Goal: Find contact information: Find contact information

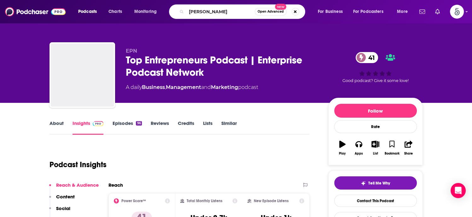
type input "[PERSON_NAME]"
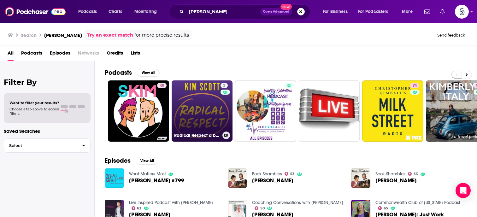
click at [200, 104] on link "2 Radical Respect a book by [PERSON_NAME]" at bounding box center [202, 110] width 61 height 61
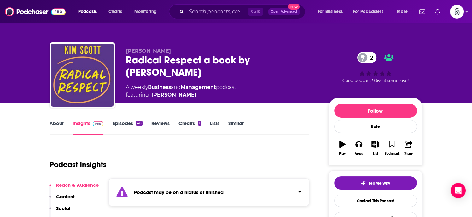
click at [117, 121] on link "Episodes 48" at bounding box center [127, 127] width 30 height 15
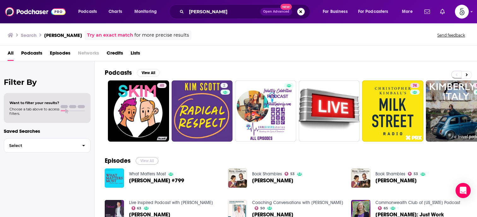
click at [141, 159] on button "View All" at bounding box center [147, 161] width 23 height 8
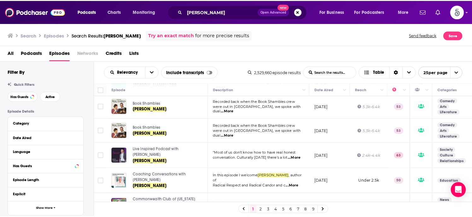
scroll to position [37, 0]
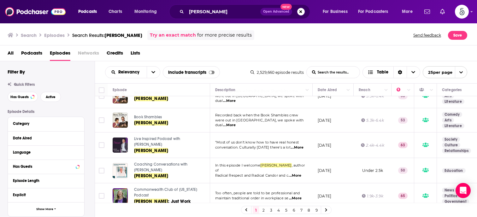
click at [171, 139] on span "Live Inspired Podcast with [PERSON_NAME]" at bounding box center [157, 142] width 46 height 10
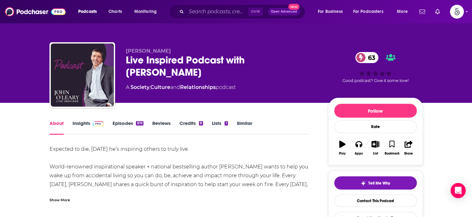
click at [79, 121] on link "Insights" at bounding box center [88, 127] width 31 height 15
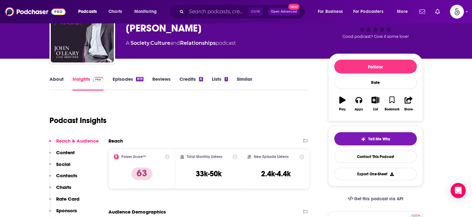
scroll to position [53, 0]
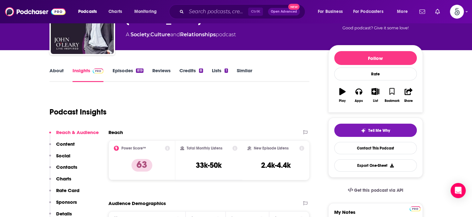
click at [70, 166] on p "Contacts" at bounding box center [66, 167] width 21 height 6
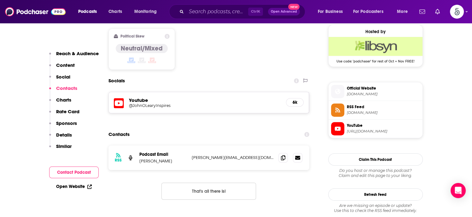
scroll to position [512, 0]
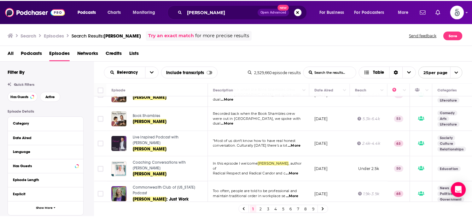
scroll to position [54, 0]
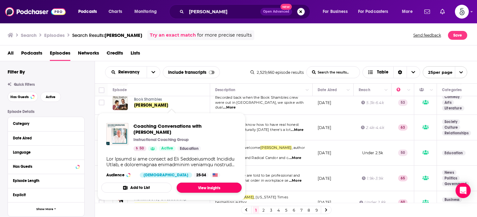
click at [200, 183] on link "View Insights" at bounding box center [209, 188] width 65 height 10
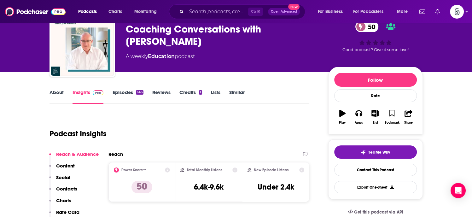
scroll to position [44, 0]
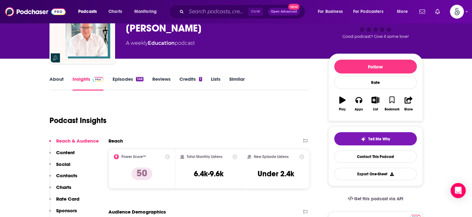
click at [63, 176] on p "Contacts" at bounding box center [66, 176] width 21 height 6
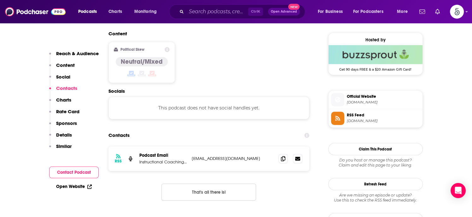
scroll to position [507, 0]
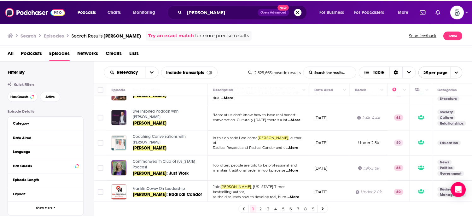
scroll to position [68, 0]
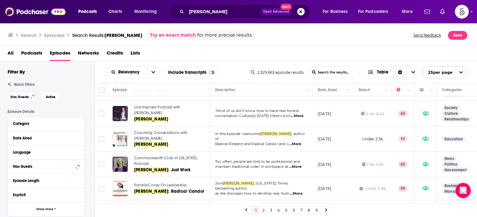
click at [298, 164] on span "...More" at bounding box center [295, 166] width 13 height 5
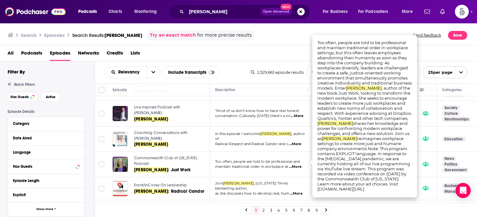
click at [298, 164] on span "...More" at bounding box center [295, 166] width 13 height 5
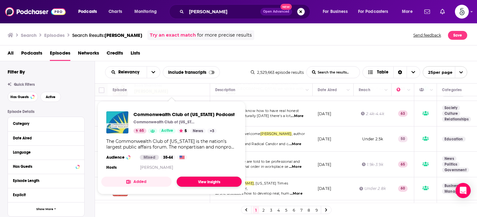
click at [203, 180] on link "View Insights" at bounding box center [209, 182] width 65 height 10
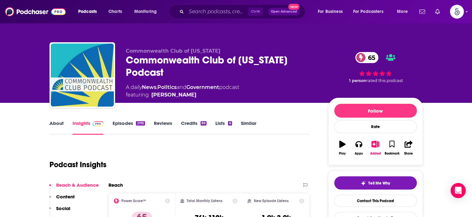
click at [79, 124] on link "Insights" at bounding box center [88, 127] width 31 height 15
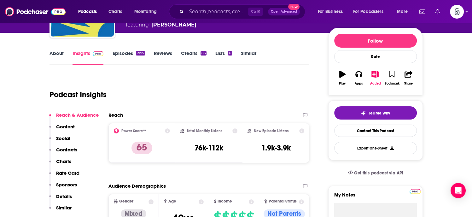
scroll to position [79, 0]
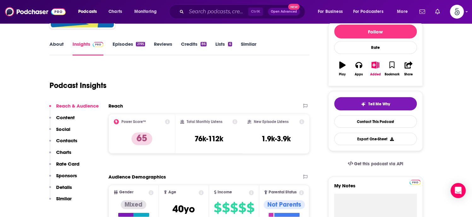
click at [62, 139] on p "Contacts" at bounding box center [66, 141] width 21 height 6
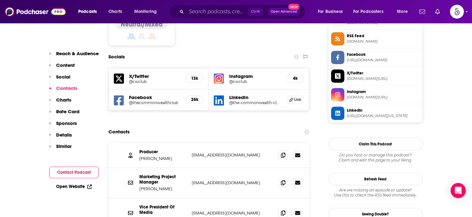
scroll to position [527, 0]
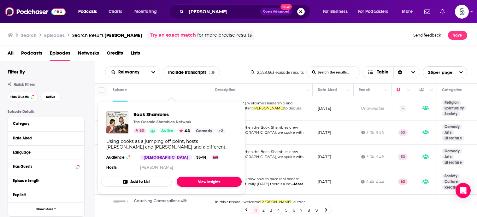
click at [194, 179] on link "View Insights" at bounding box center [209, 182] width 65 height 10
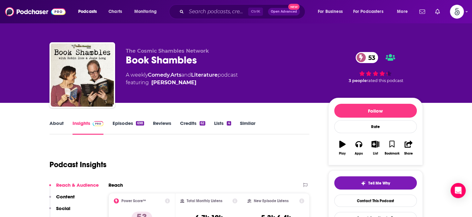
click at [123, 122] on link "Episodes 698" at bounding box center [128, 127] width 32 height 15
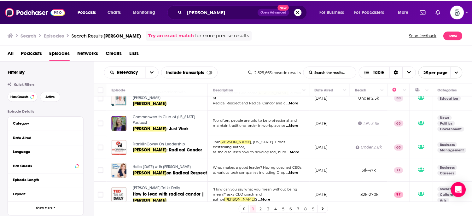
scroll to position [100, 0]
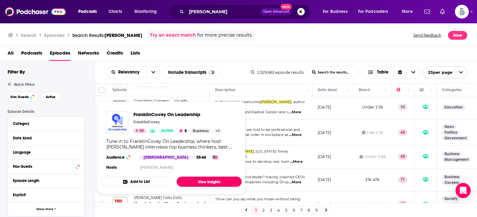
click at [198, 179] on link "View Insights" at bounding box center [209, 182] width 65 height 10
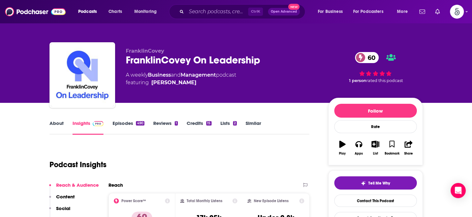
click at [77, 122] on link "Insights" at bounding box center [88, 127] width 31 height 15
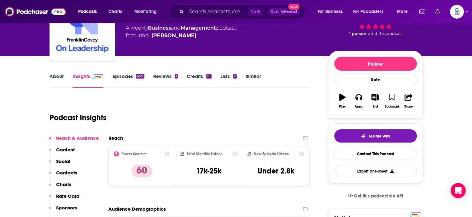
scroll to position [68, 0]
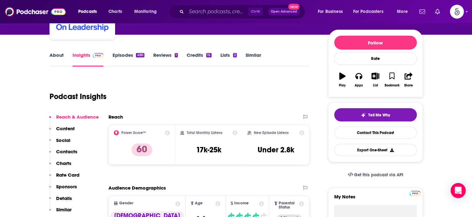
click at [62, 150] on p "Contacts" at bounding box center [66, 152] width 21 height 6
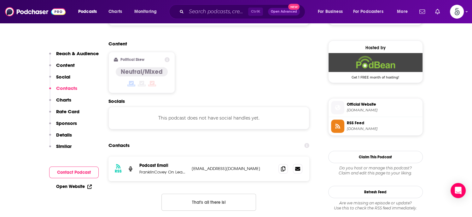
scroll to position [500, 0]
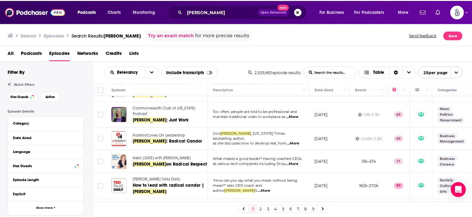
scroll to position [125, 0]
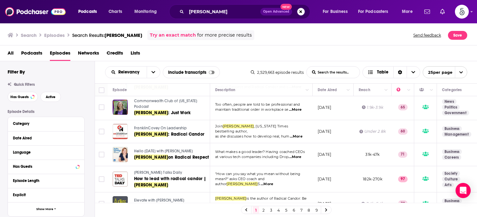
click at [159, 149] on span "Hello [DATE] with [PERSON_NAME]" at bounding box center [163, 151] width 59 height 4
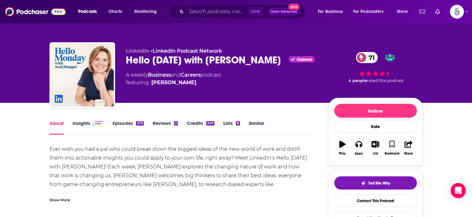
click at [79, 123] on link "Insights" at bounding box center [88, 127] width 31 height 15
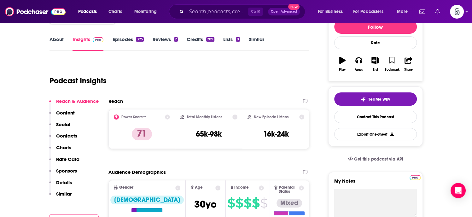
scroll to position [93, 0]
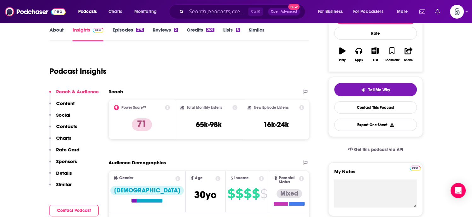
click at [61, 125] on p "Contacts" at bounding box center [66, 126] width 21 height 6
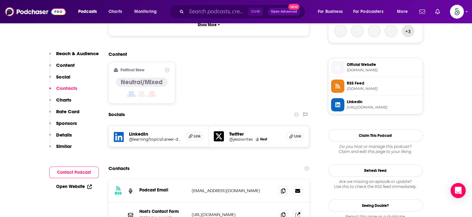
scroll to position [520, 0]
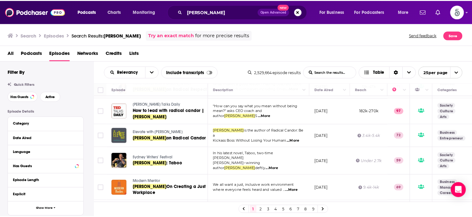
scroll to position [194, 0]
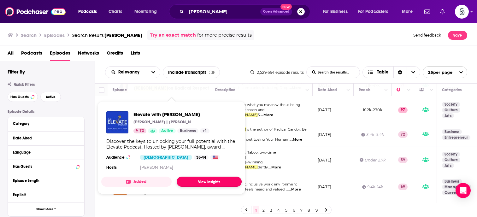
click at [196, 180] on link "View Insights" at bounding box center [209, 182] width 65 height 10
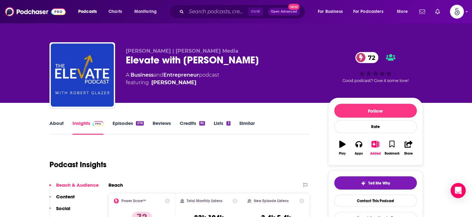
scroll to position [54, 0]
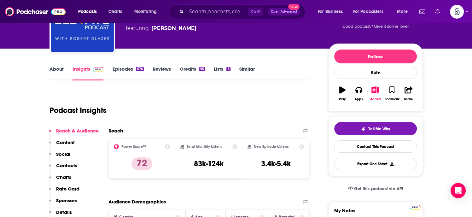
click at [69, 165] on p "Contacts" at bounding box center [66, 165] width 21 height 6
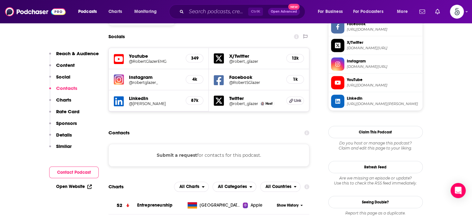
scroll to position [563, 0]
